Goal: Complete application form

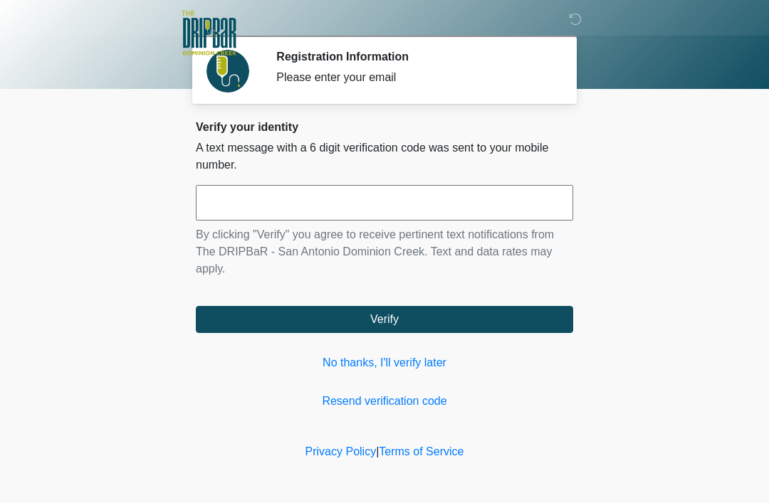
click at [328, 201] on input "text" at bounding box center [384, 203] width 377 height 36
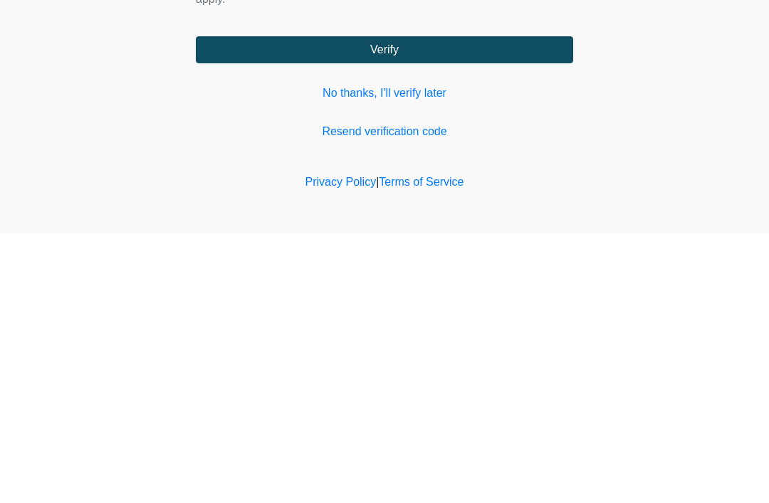
type input "******"
click at [459, 306] on button "Verify" at bounding box center [384, 319] width 377 height 27
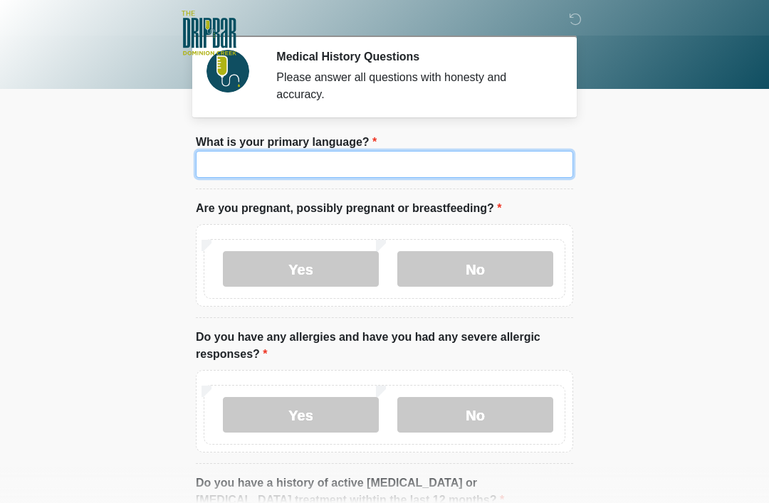
click at [362, 152] on input "What is your primary language?" at bounding box center [384, 164] width 377 height 27
type input "*******"
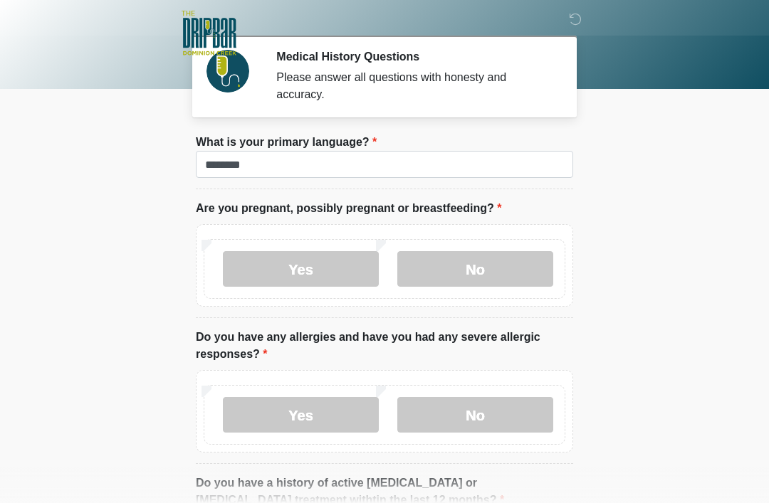
click at [727, 95] on body "‎ ‎ ‎ ‎ Medical History Questions Please answer all questions with honesty and …" at bounding box center [384, 251] width 769 height 503
click at [479, 262] on label "No" at bounding box center [475, 269] width 156 height 36
click at [484, 408] on label "No" at bounding box center [475, 415] width 156 height 36
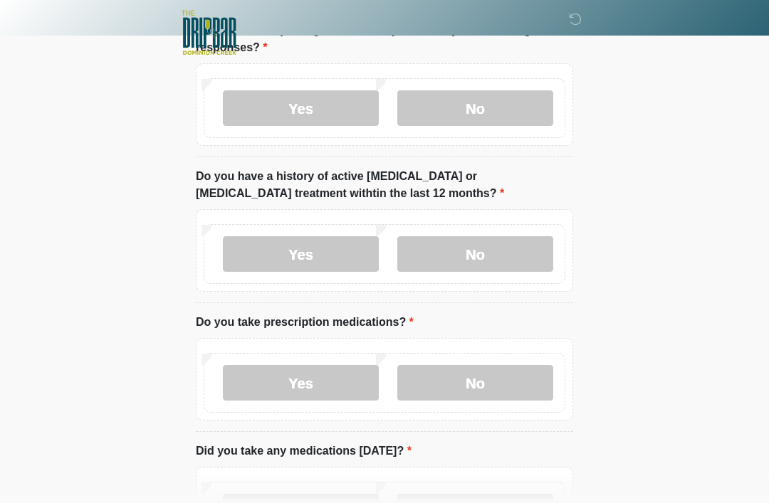
scroll to position [307, 0]
click at [488, 249] on label "No" at bounding box center [475, 254] width 156 height 36
click at [331, 376] on label "Yes" at bounding box center [301, 383] width 156 height 36
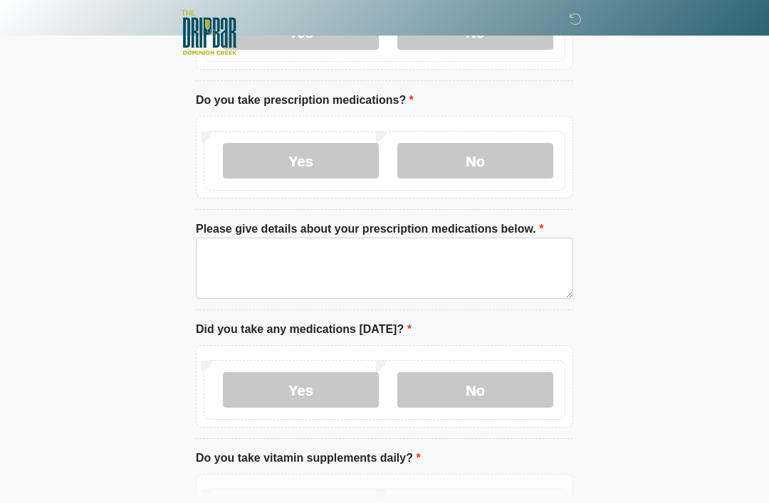
scroll to position [529, 0]
click at [484, 379] on label "No" at bounding box center [475, 390] width 156 height 36
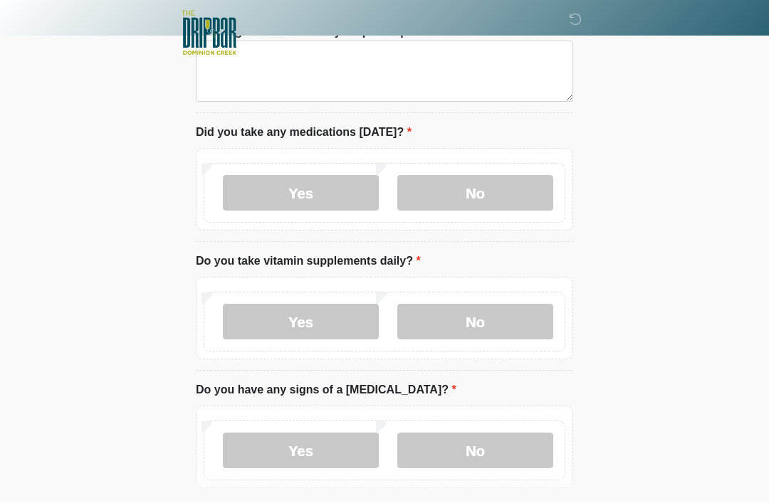
scroll to position [726, 0]
click at [473, 311] on label "No" at bounding box center [475, 322] width 156 height 36
click at [491, 436] on label "No" at bounding box center [475, 450] width 156 height 36
click at [486, 443] on label "No" at bounding box center [475, 450] width 156 height 36
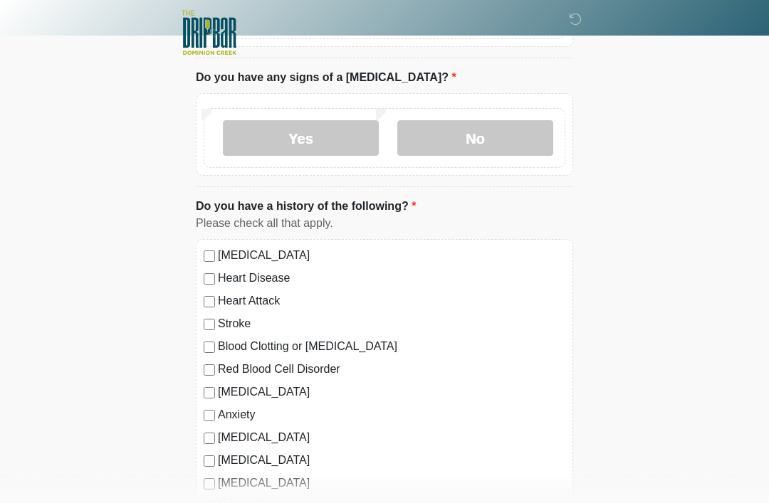
scroll to position [1044, 0]
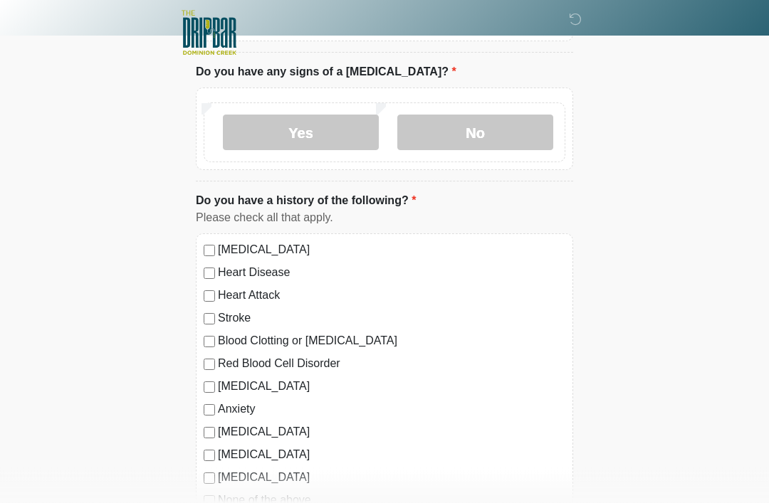
click at [204, 265] on div "Heart Disease" at bounding box center [385, 273] width 362 height 17
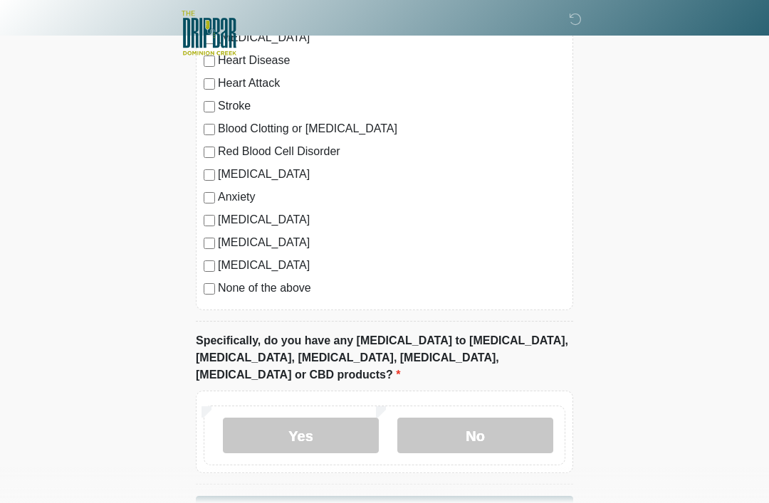
scroll to position [1287, 0]
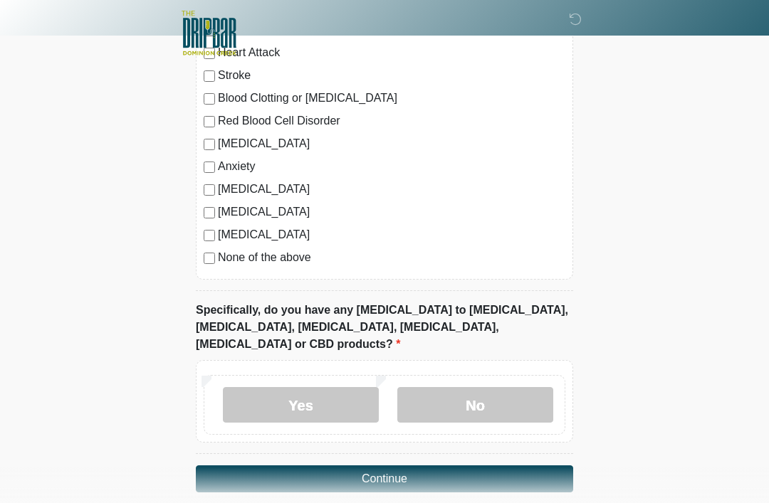
click at [508, 387] on label "No" at bounding box center [475, 405] width 156 height 36
click at [500, 466] on button "Continue" at bounding box center [384, 479] width 377 height 27
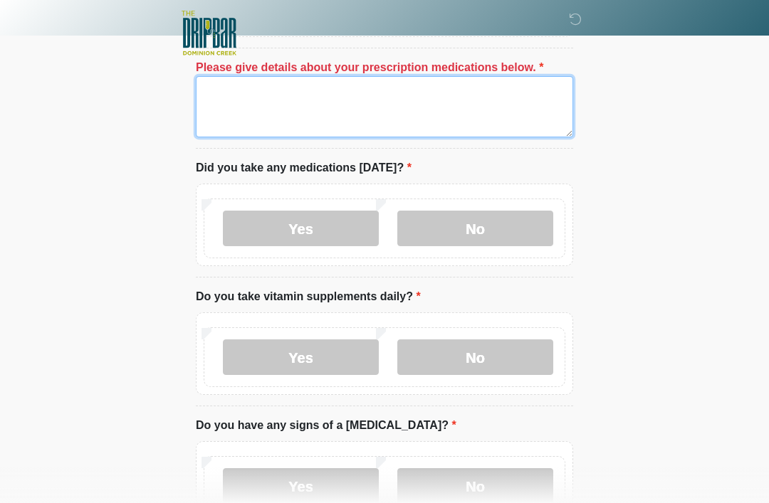
click at [439, 111] on textarea "Please give details about your prescription medications below." at bounding box center [384, 106] width 377 height 61
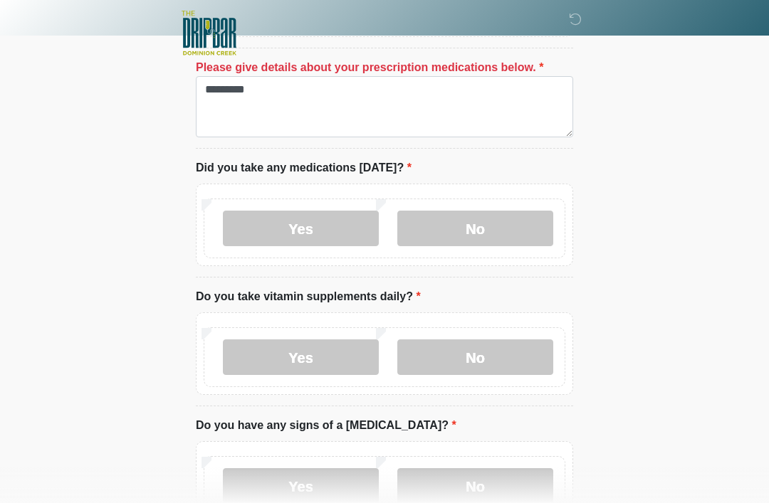
click at [495, 224] on label "No" at bounding box center [475, 229] width 156 height 36
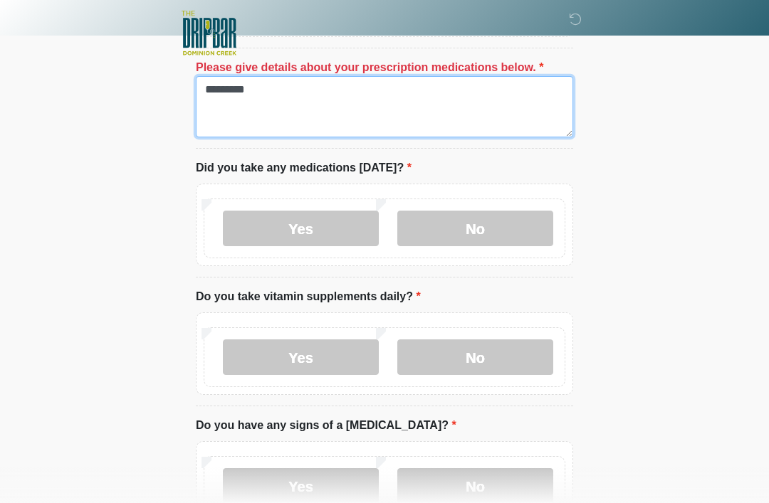
click at [303, 89] on textarea "*********" at bounding box center [384, 106] width 377 height 61
type textarea "**********"
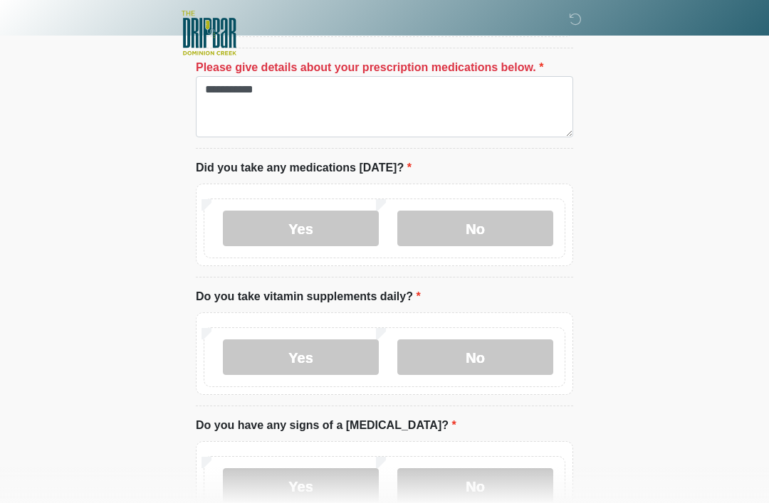
click at [321, 221] on label "Yes" at bounding box center [301, 229] width 156 height 36
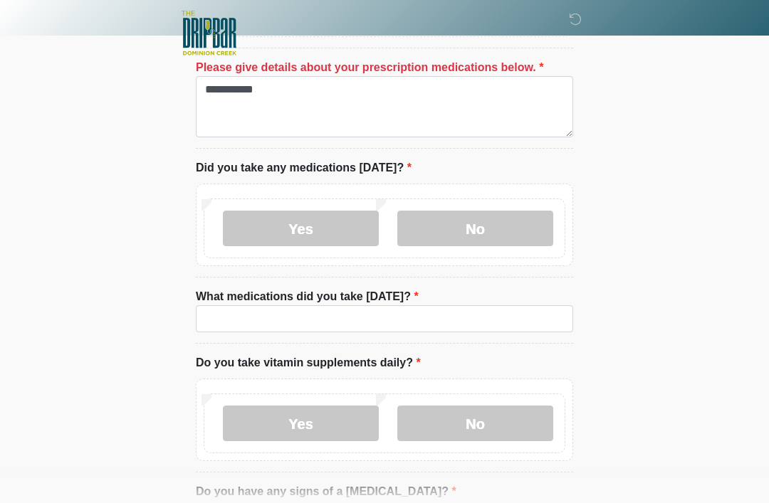
click at [496, 219] on label "No" at bounding box center [475, 229] width 156 height 36
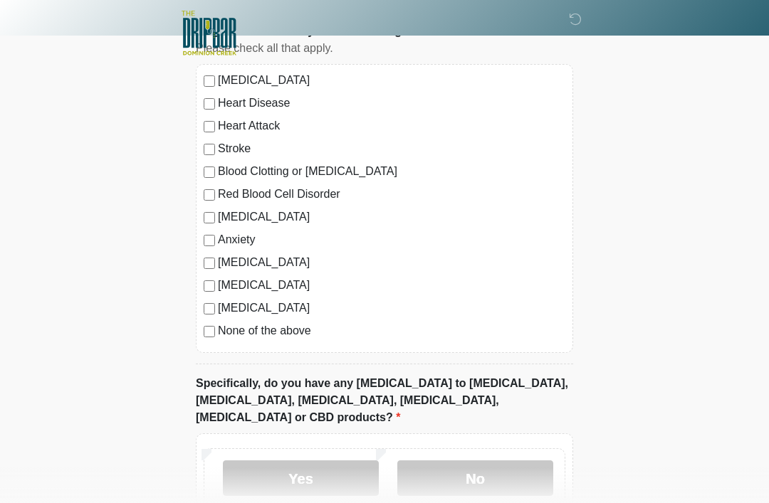
scroll to position [1287, 0]
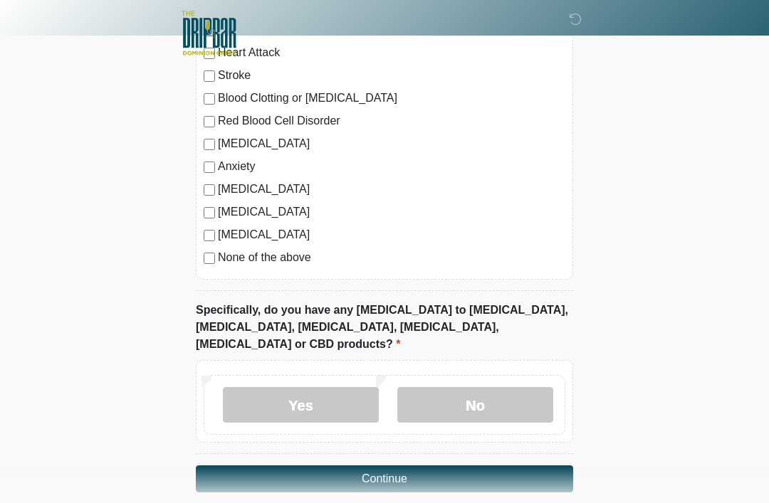
click at [476, 466] on button "Continue" at bounding box center [384, 479] width 377 height 27
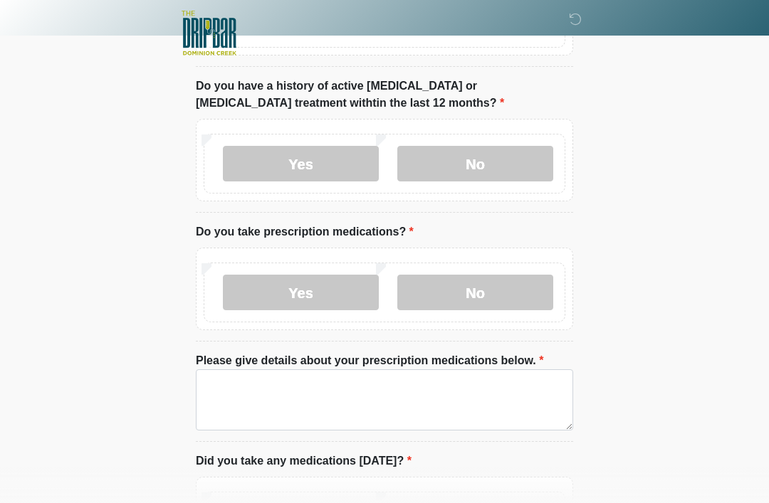
scroll to position [0, 0]
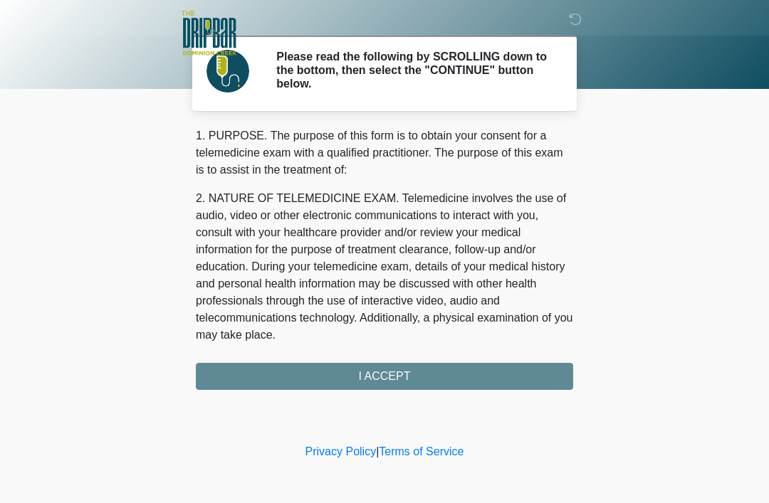
click at [415, 365] on div "1. PURPOSE. The purpose of this form is to obtain your consent for a telemedici…" at bounding box center [384, 258] width 377 height 263
click at [422, 374] on div "1. PURPOSE. The purpose of this form is to obtain your consent for a telemedici…" at bounding box center [384, 258] width 377 height 263
click at [423, 375] on div "1. PURPOSE. The purpose of this form is to obtain your consent for a telemedici…" at bounding box center [384, 258] width 377 height 263
click at [454, 367] on div "1. PURPOSE. The purpose of this form is to obtain your consent for a telemedici…" at bounding box center [384, 258] width 377 height 263
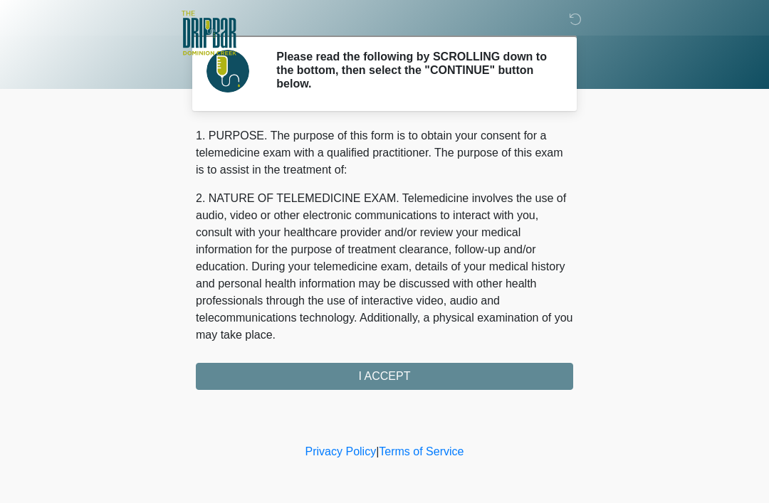
click at [368, 360] on div "1. PURPOSE. The purpose of this form is to obtain your consent for a telemedici…" at bounding box center [384, 258] width 377 height 263
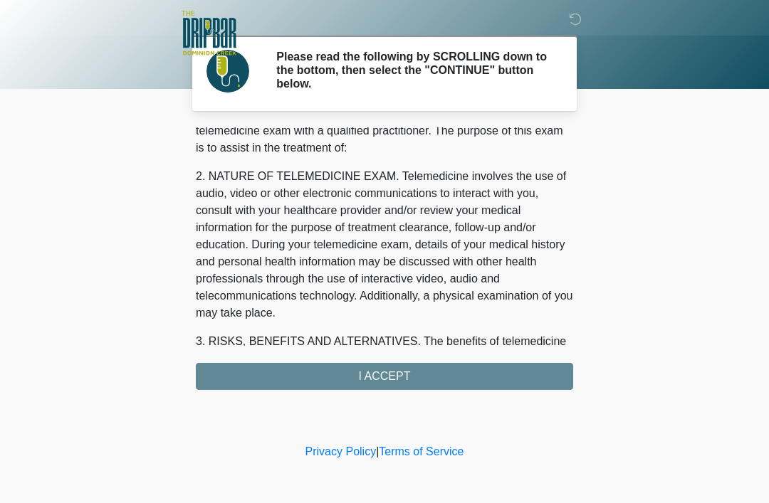
click at [401, 370] on div "1. PURPOSE. The purpose of this form is to obtain your consent for a telemedici…" at bounding box center [384, 258] width 377 height 263
click at [381, 374] on div "1. PURPOSE. The purpose of this form is to obtain your consent for a telemedici…" at bounding box center [384, 258] width 377 height 263
click at [381, 373] on div "1. PURPOSE. The purpose of this form is to obtain your consent for a telemedici…" at bounding box center [384, 258] width 377 height 263
click at [377, 370] on div "1. PURPOSE. The purpose of this form is to obtain your consent for a telemedici…" at bounding box center [384, 258] width 377 height 263
click at [380, 373] on div "1. PURPOSE. The purpose of this form is to obtain your consent for a telemedici…" at bounding box center [384, 258] width 377 height 263
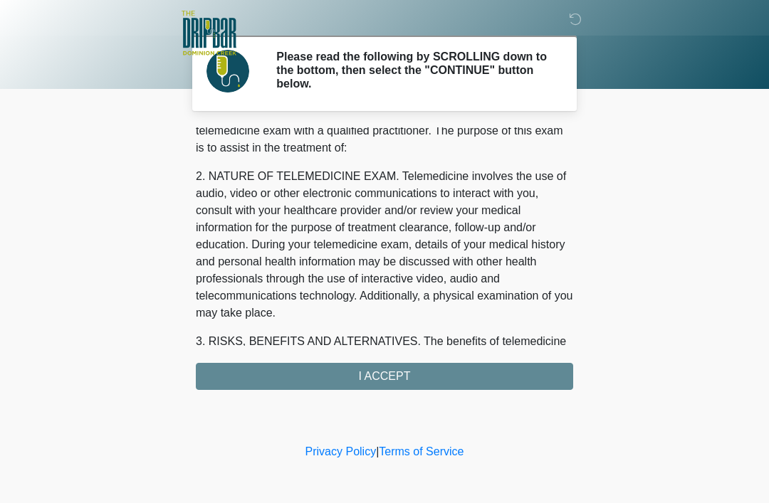
click at [377, 372] on div "1. PURPOSE. The purpose of this form is to obtain your consent for a telemedici…" at bounding box center [384, 258] width 377 height 263
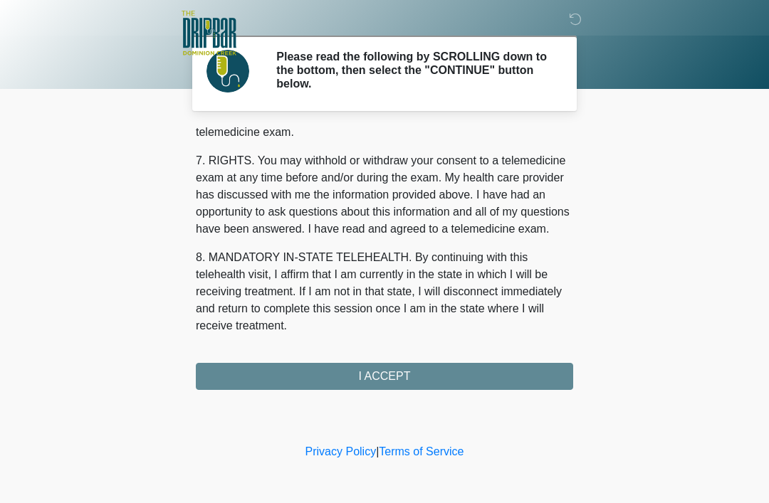
scroll to position [624, 0]
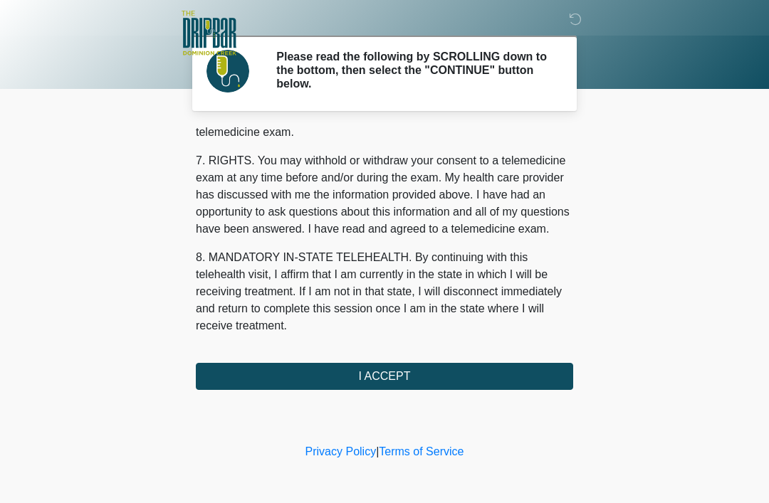
click at [390, 374] on button "I ACCEPT" at bounding box center [384, 376] width 377 height 27
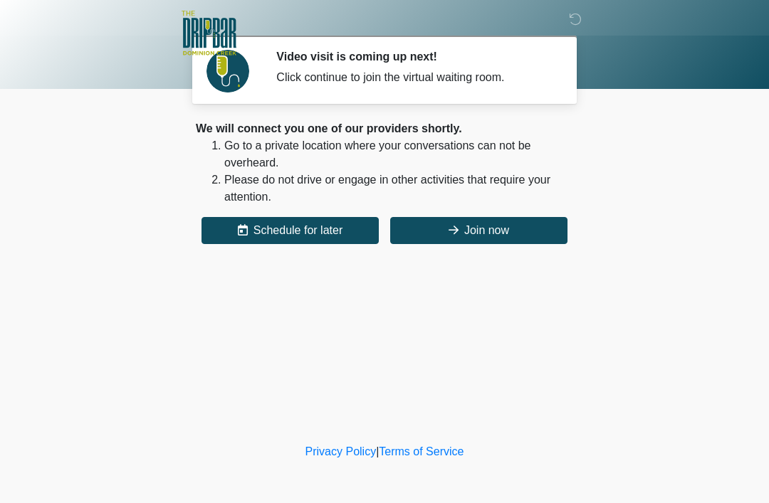
click at [496, 231] on button "Join now" at bounding box center [478, 230] width 177 height 27
